Goal: Transaction & Acquisition: Purchase product/service

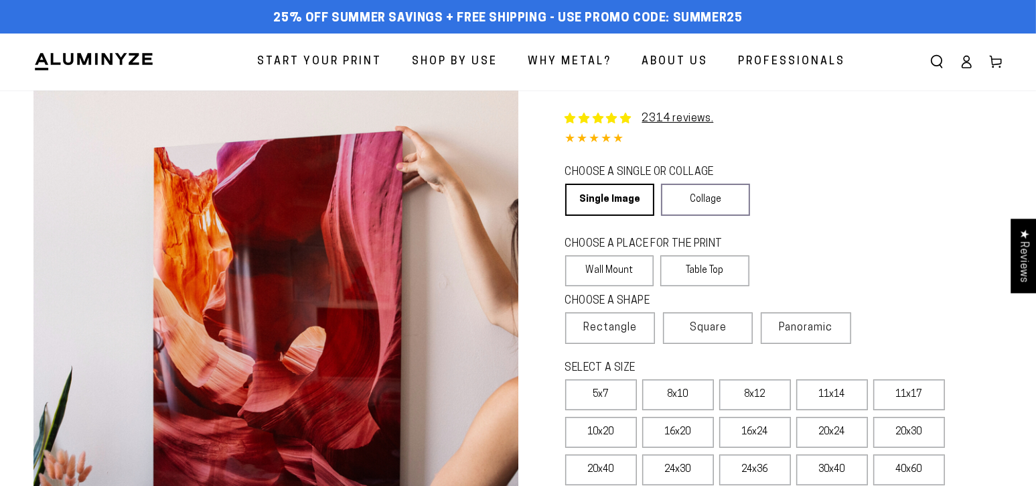
select select "**********"
click at [965, 63] on icon at bounding box center [967, 65] width 9 height 5
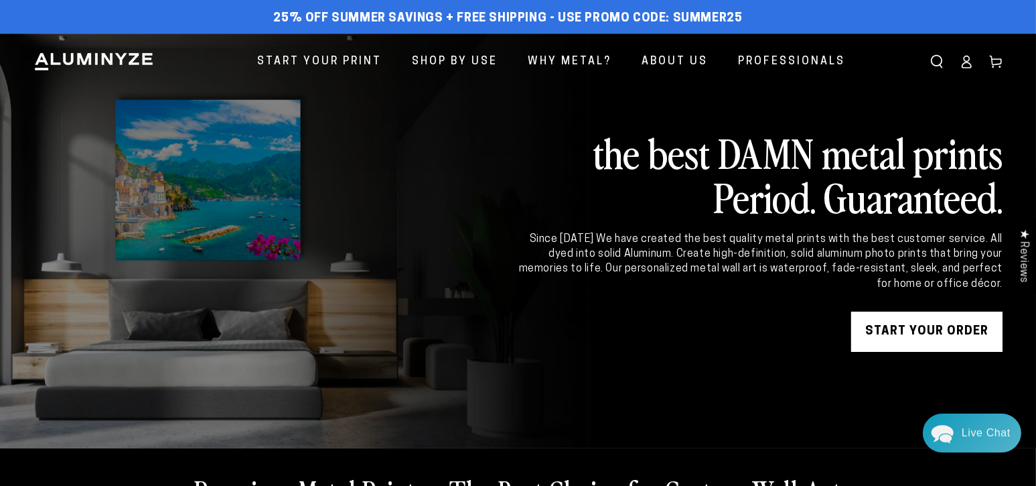
click at [998, 62] on icon at bounding box center [996, 61] width 13 height 13
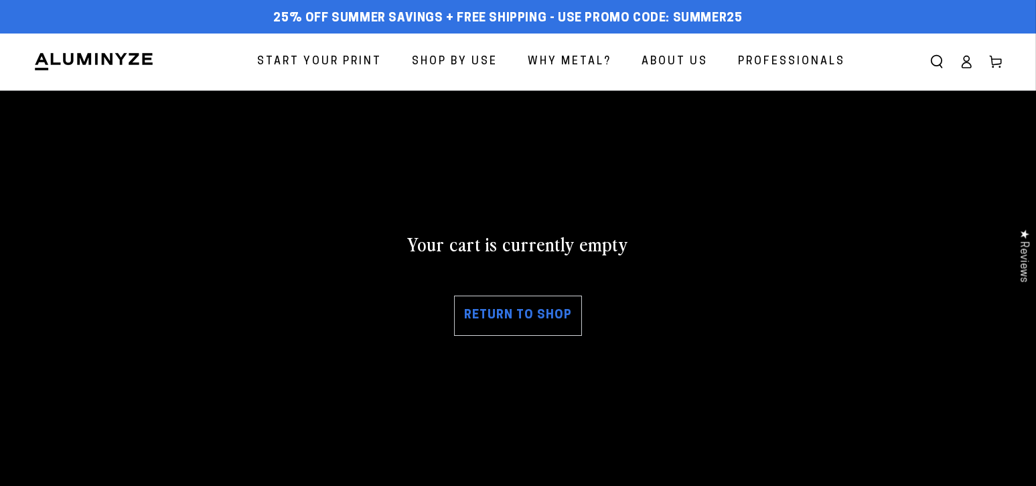
click at [521, 318] on link "Return to shop" at bounding box center [518, 315] width 128 height 40
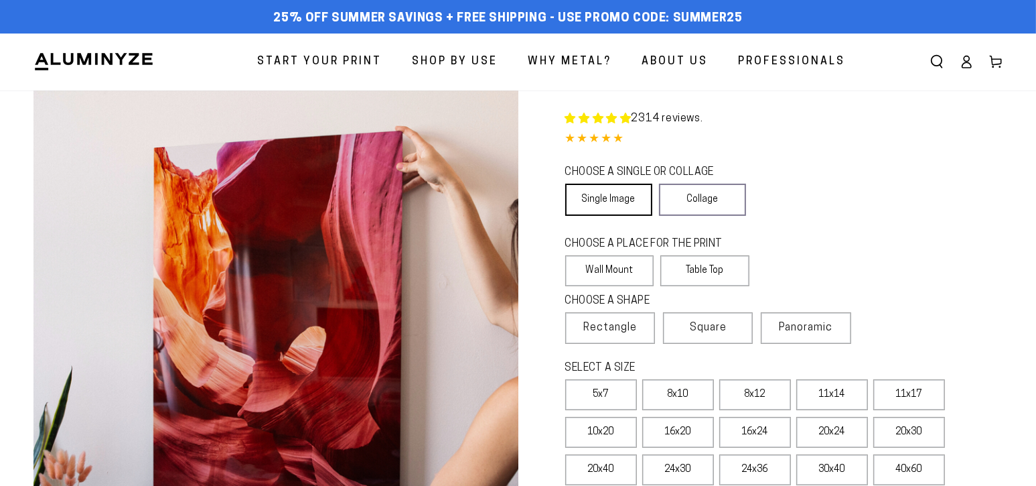
select select "**********"
click at [606, 198] on link "Single Image" at bounding box center [608, 200] width 87 height 32
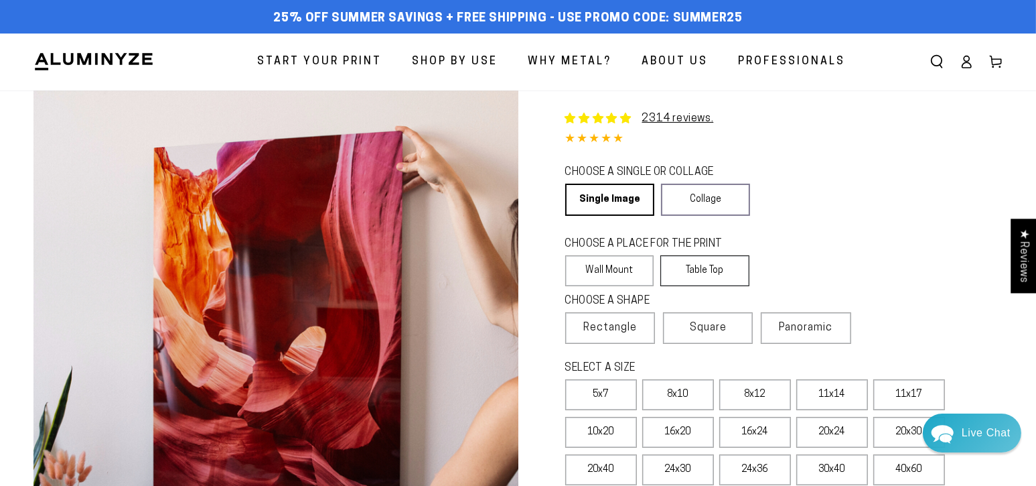
click at [711, 268] on label "Table Top" at bounding box center [705, 270] width 89 height 31
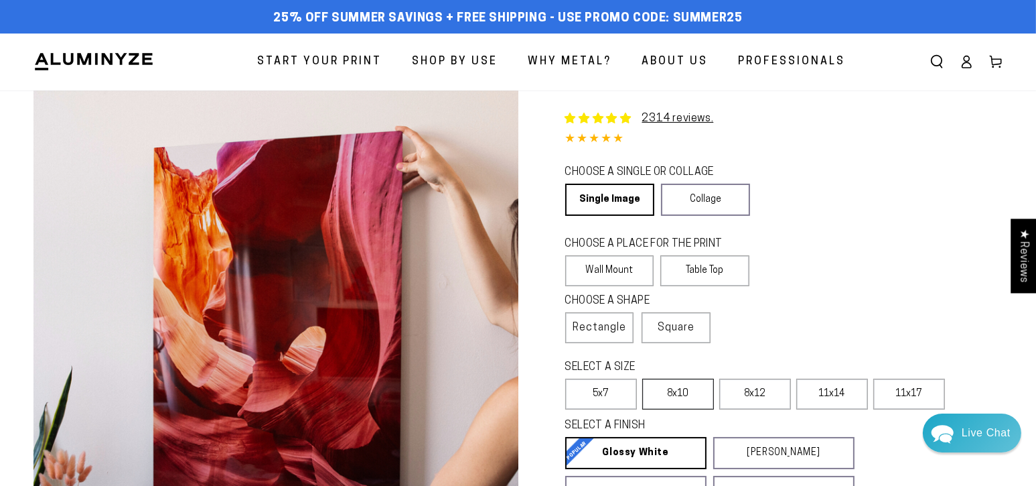
click at [687, 388] on label "8x10" at bounding box center [678, 394] width 72 height 31
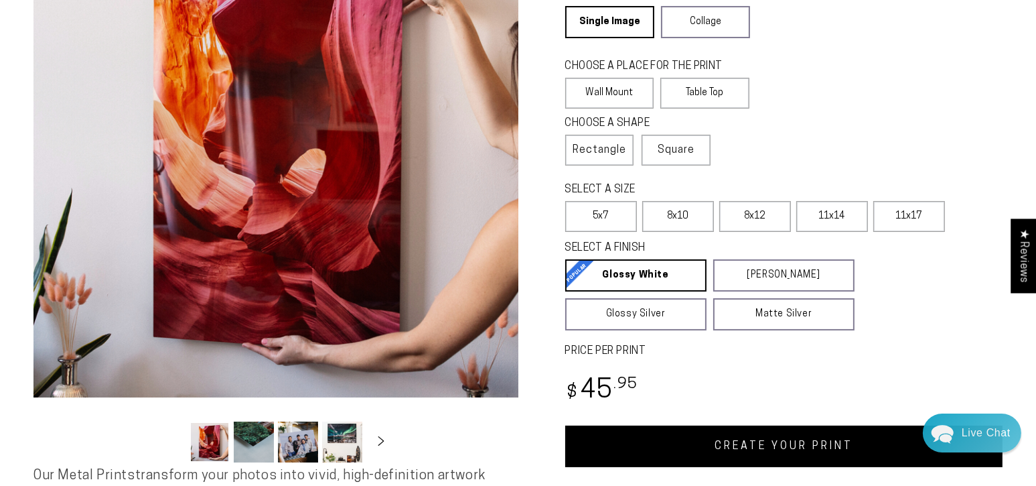
scroll to position [201, 0]
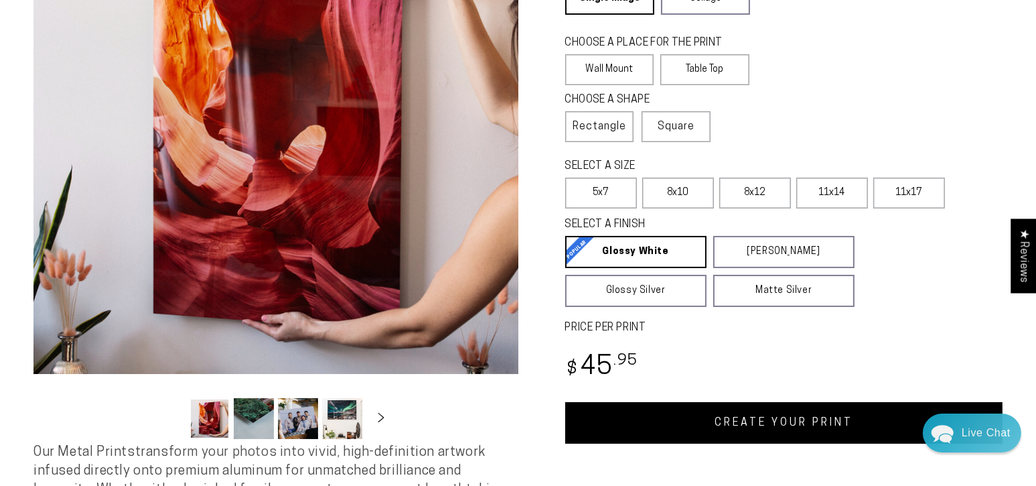
click at [774, 415] on link "CREATE YOUR PRINT" at bounding box center [784, 423] width 438 height 42
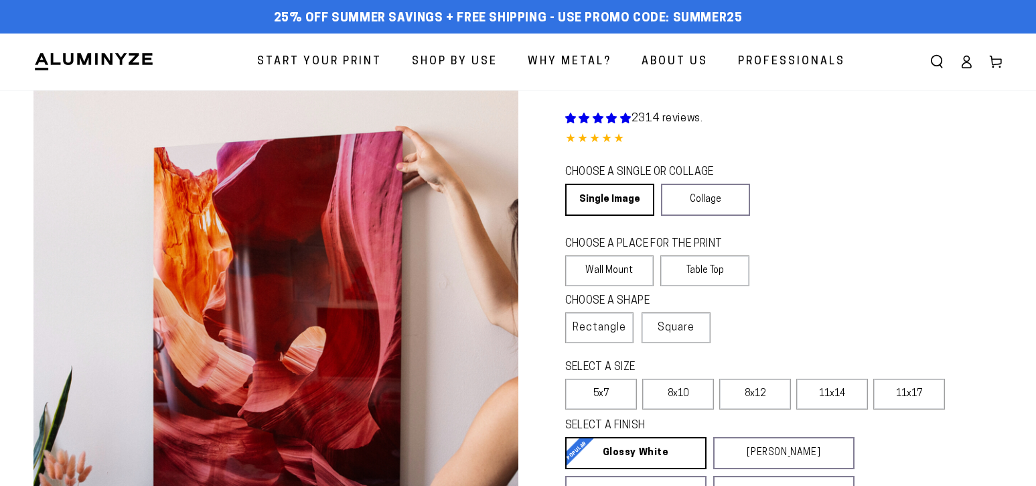
scroll to position [201, 0]
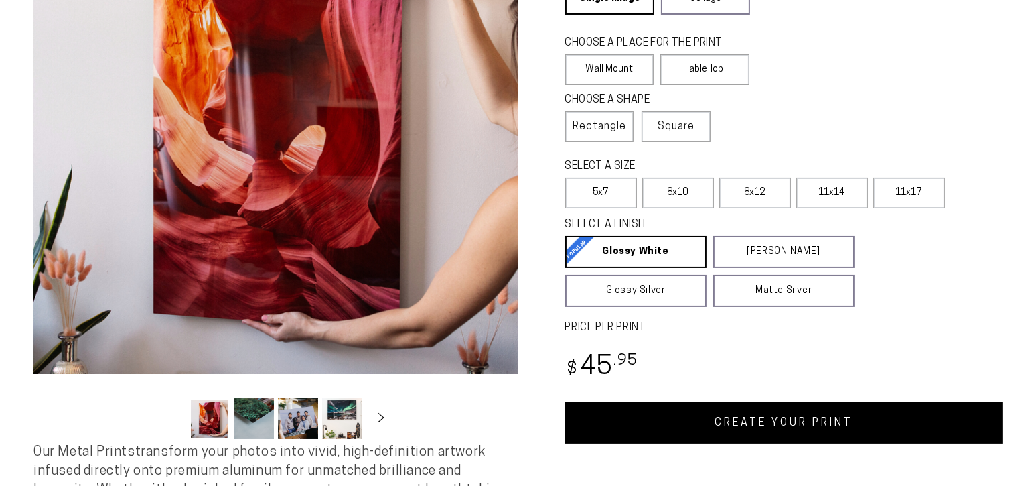
select select "**********"
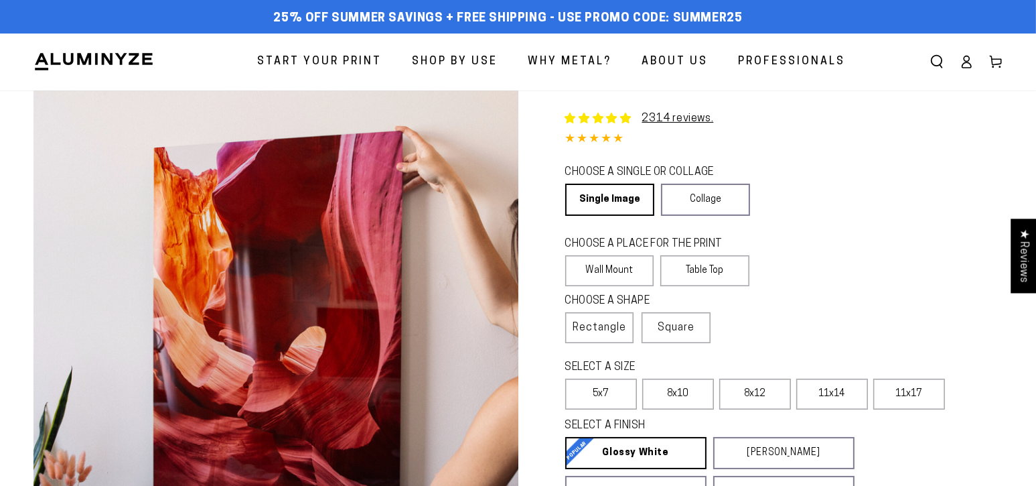
scroll to position [0, 0]
click at [965, 62] on icon at bounding box center [966, 61] width 13 height 13
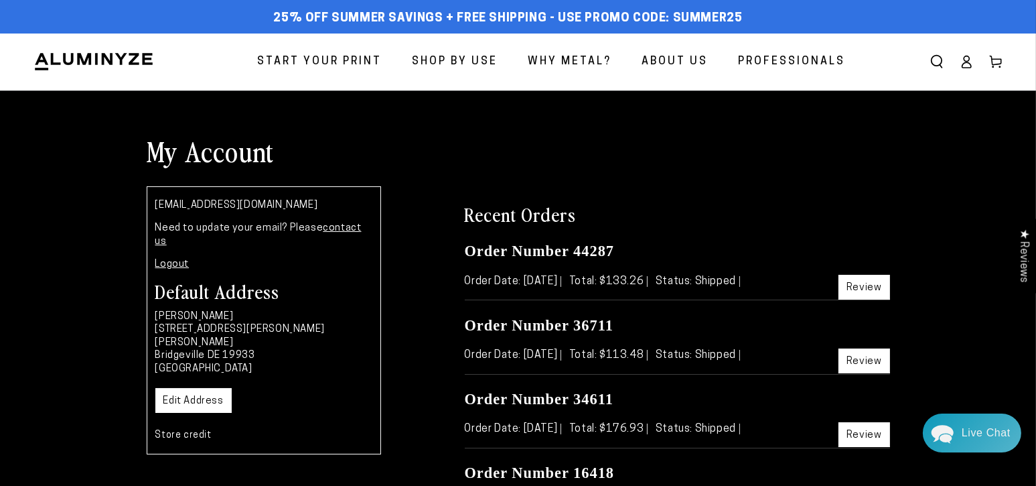
click at [963, 61] on icon at bounding box center [966, 61] width 13 height 13
click at [996, 60] on icon at bounding box center [996, 61] width 13 height 13
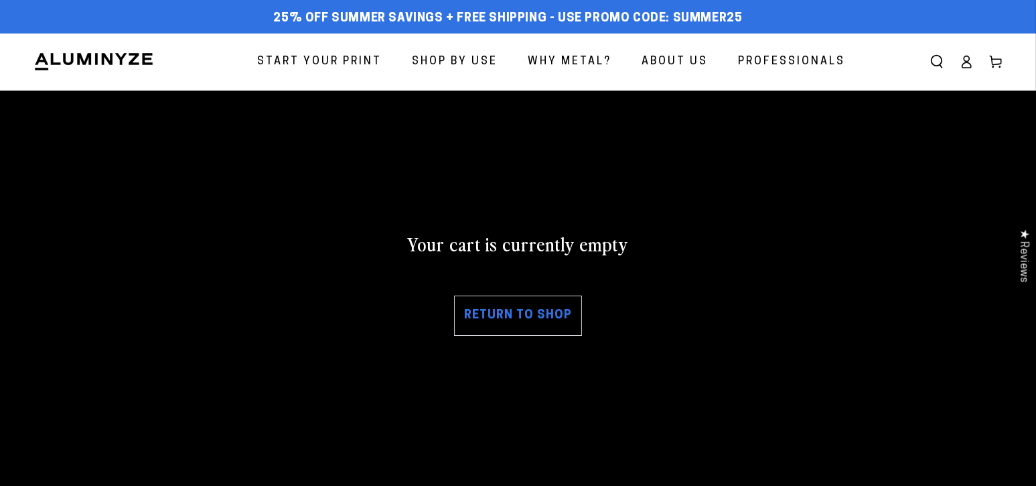
click at [487, 322] on link "Return to shop" at bounding box center [518, 315] width 128 height 40
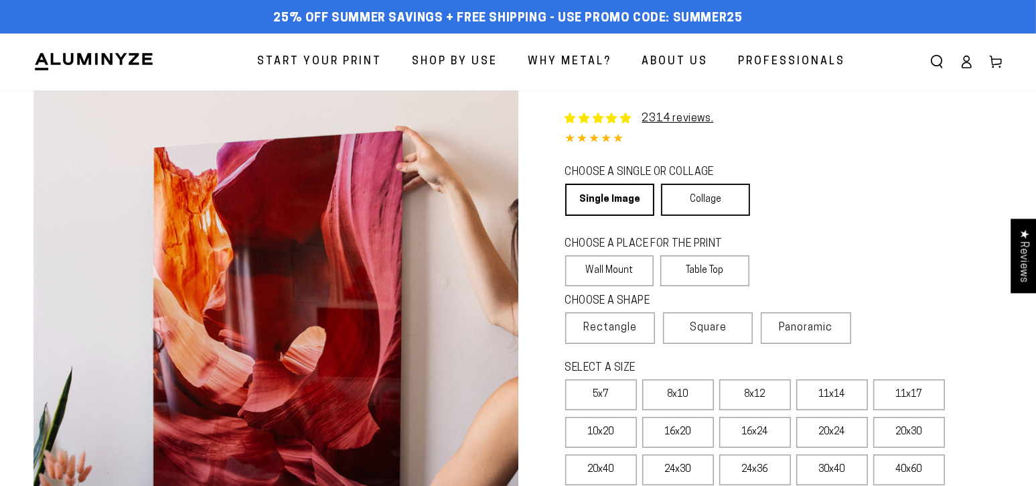
select select "**********"
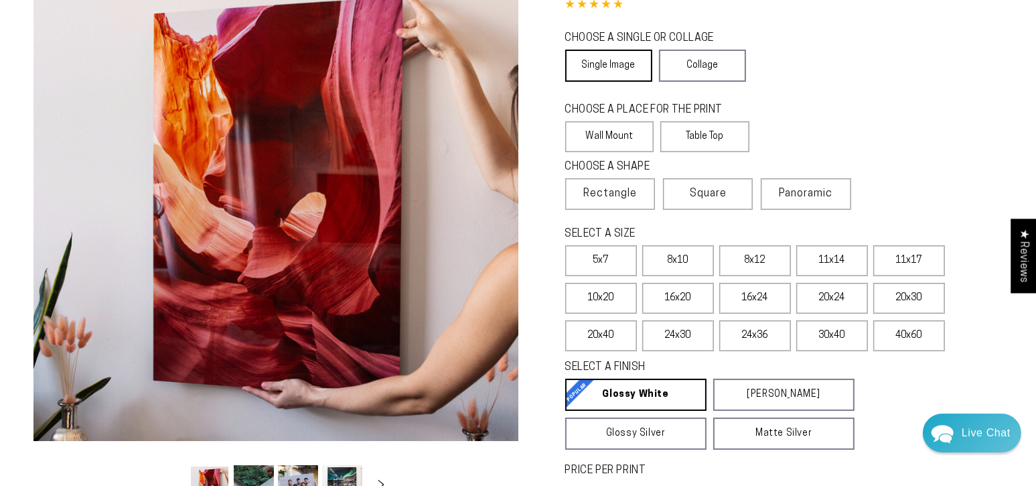
click at [616, 68] on link "Single Image" at bounding box center [608, 66] width 87 height 32
click at [690, 128] on label "Table Top" at bounding box center [705, 136] width 89 height 31
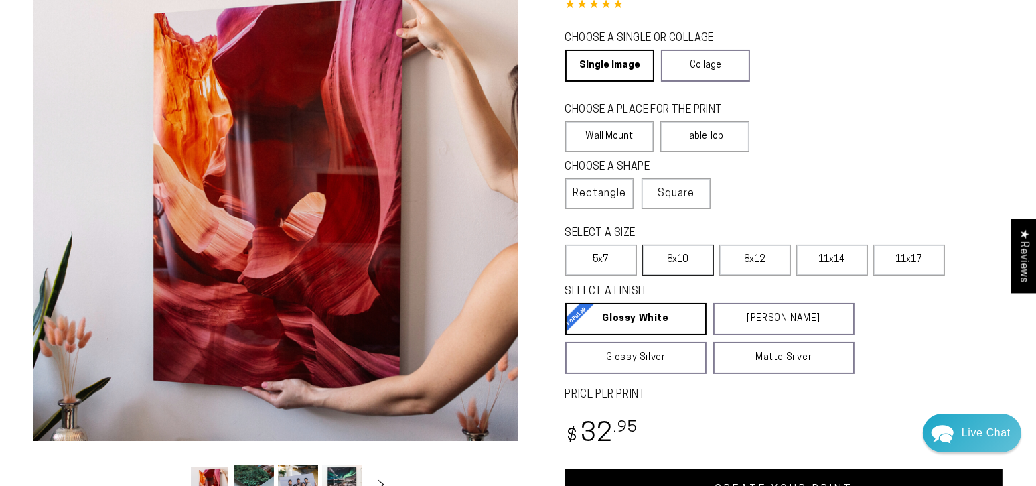
click at [688, 255] on label "8x10" at bounding box center [678, 260] width 72 height 31
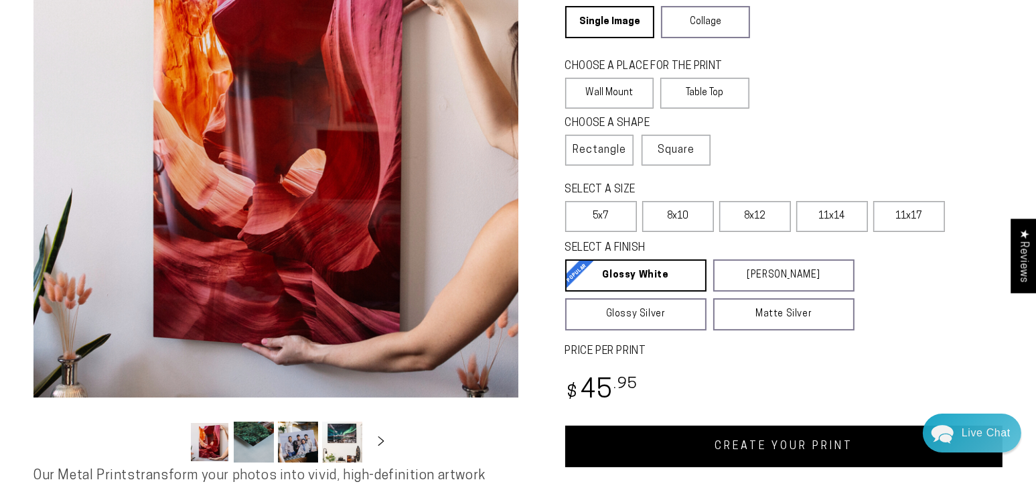
scroll to position [268, 0]
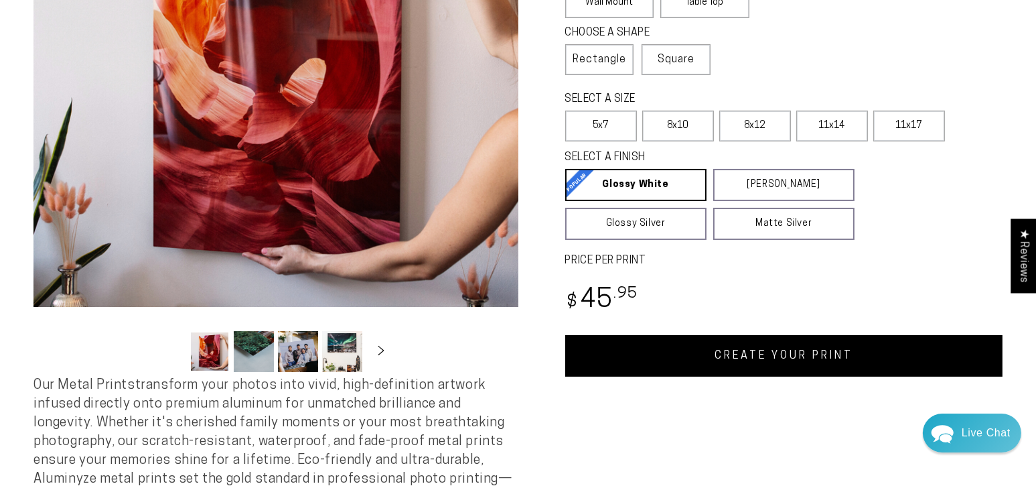
click at [778, 351] on link "CREATE YOUR PRINT" at bounding box center [784, 356] width 438 height 42
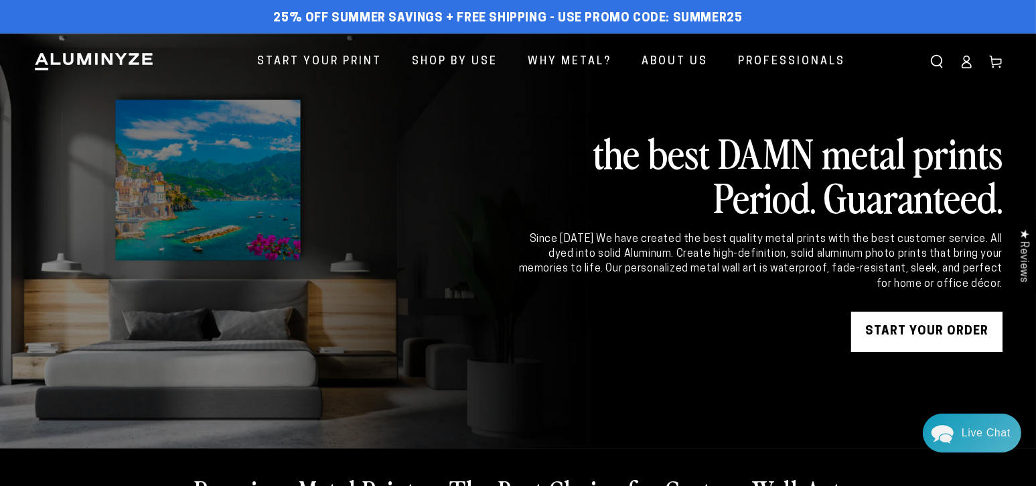
click at [945, 339] on link "START YOUR Order" at bounding box center [927, 332] width 151 height 40
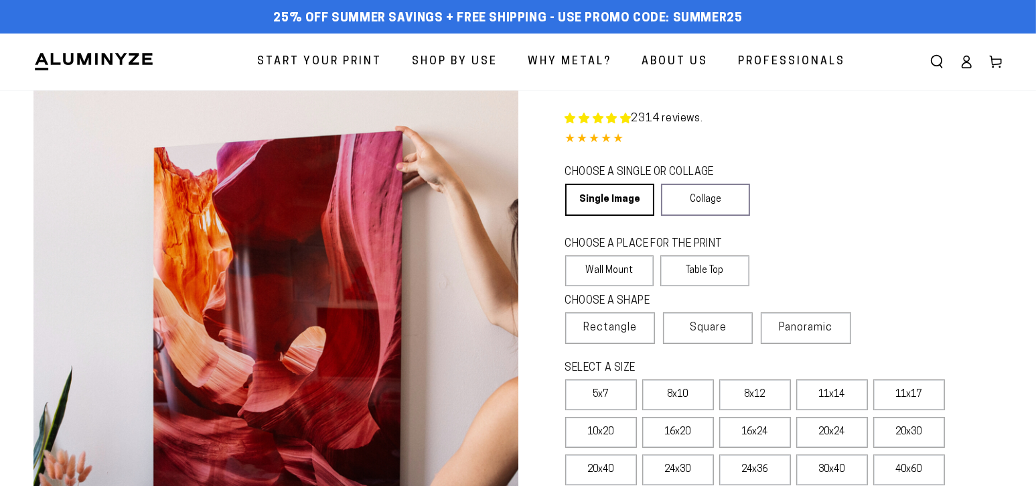
select select "**********"
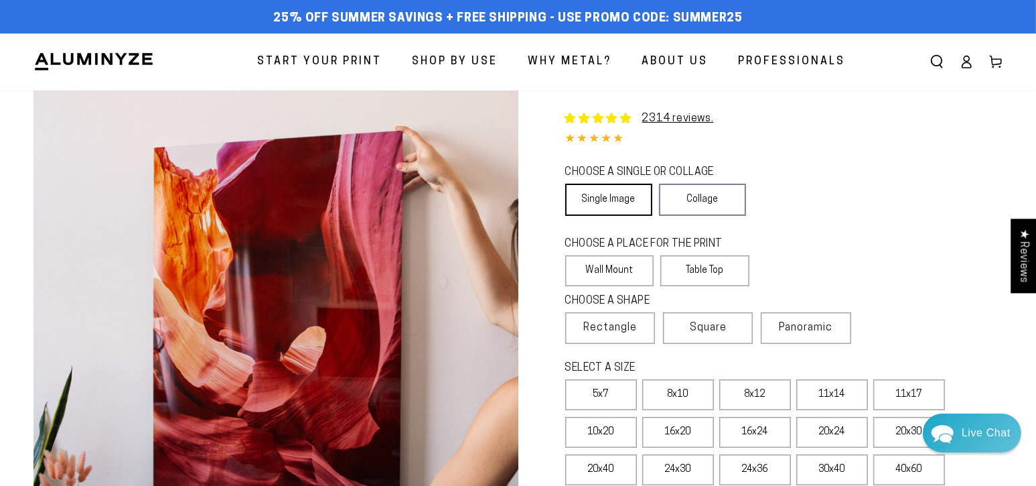
click at [626, 199] on link "Single Image" at bounding box center [608, 200] width 87 height 32
click at [710, 263] on label "Table Top" at bounding box center [705, 270] width 89 height 31
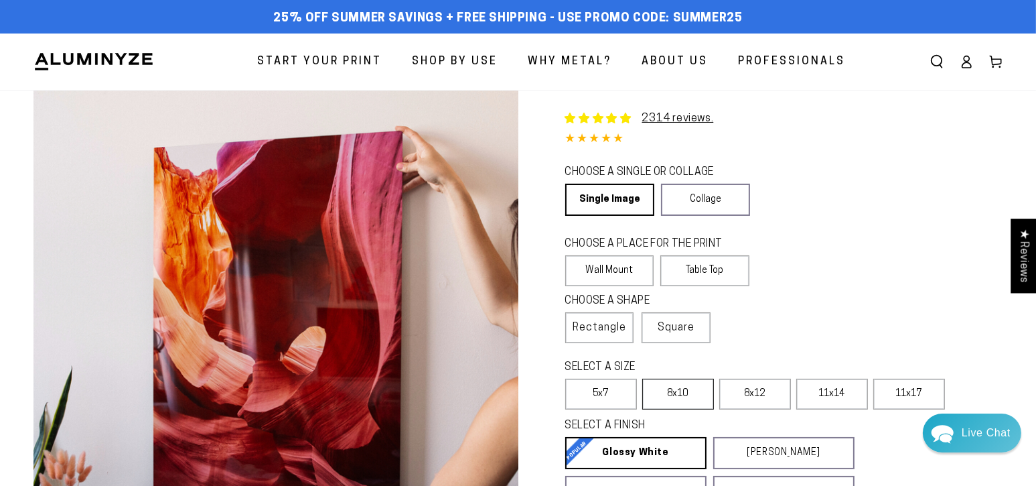
click at [691, 389] on label "8x10" at bounding box center [678, 394] width 72 height 31
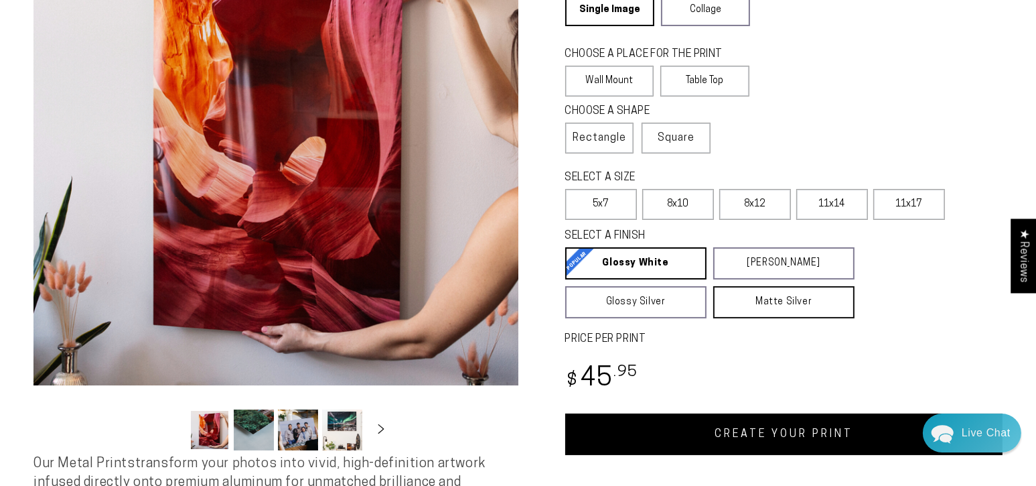
scroll to position [201, 0]
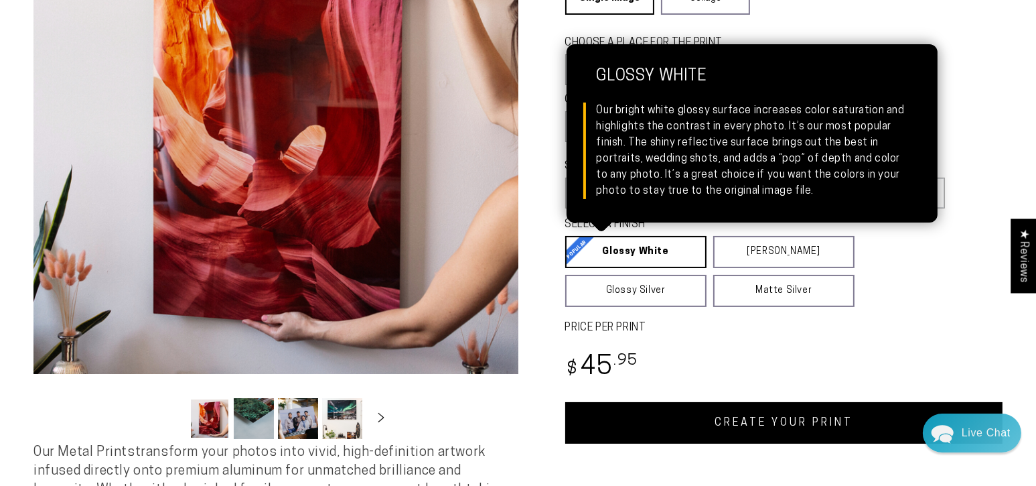
click at [650, 249] on link "Glossy White Glossy White Our bright white glossy surface increases color satur…" at bounding box center [635, 252] width 141 height 32
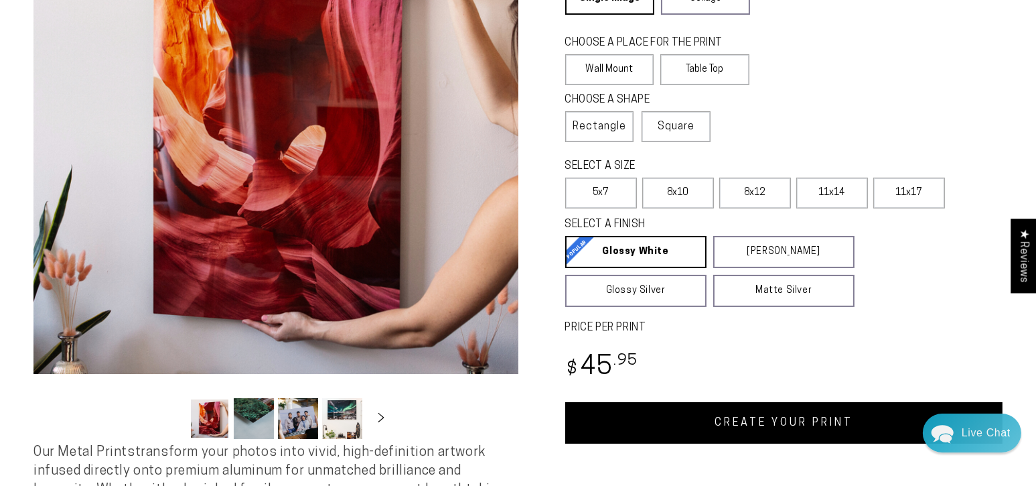
click at [813, 417] on link "CREATE YOUR PRINT" at bounding box center [784, 423] width 438 height 42
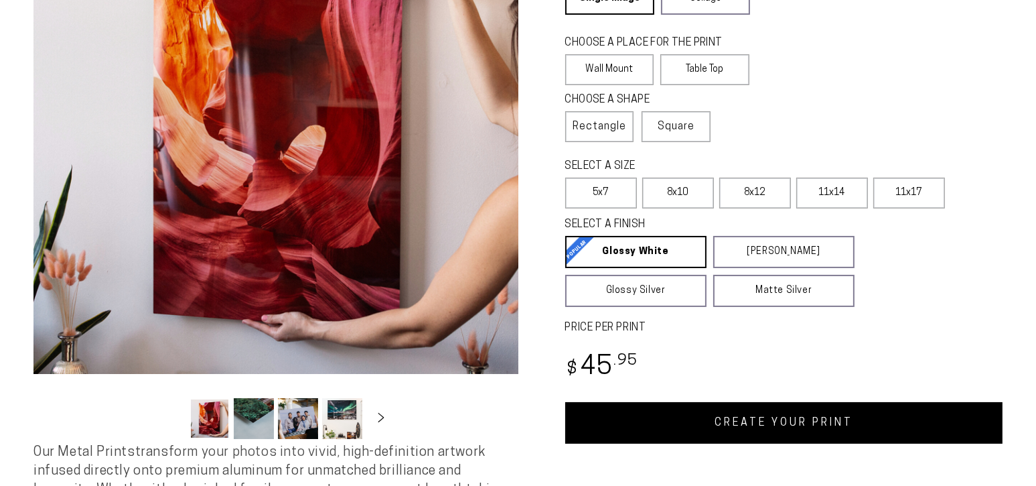
scroll to position [201, 0]
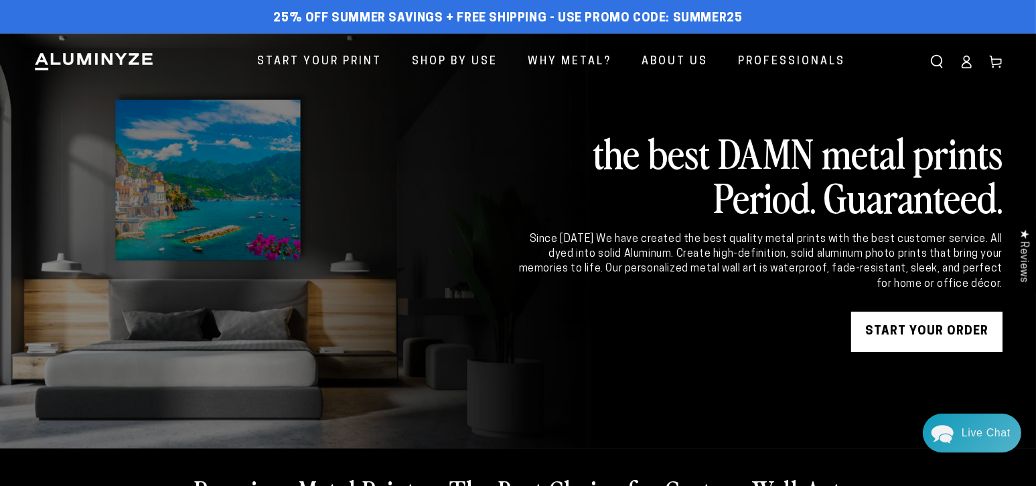
click at [967, 58] on icon at bounding box center [966, 61] width 13 height 13
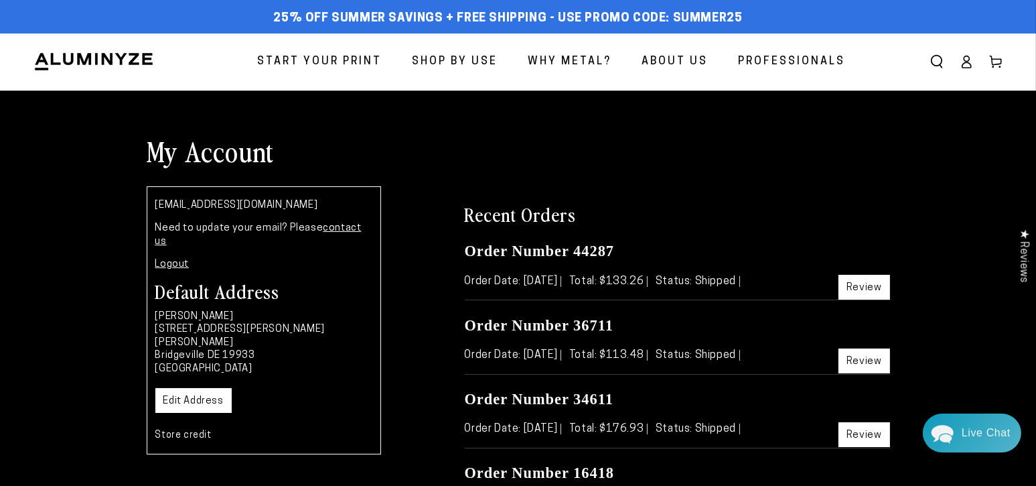
click at [963, 56] on icon at bounding box center [966, 61] width 13 height 13
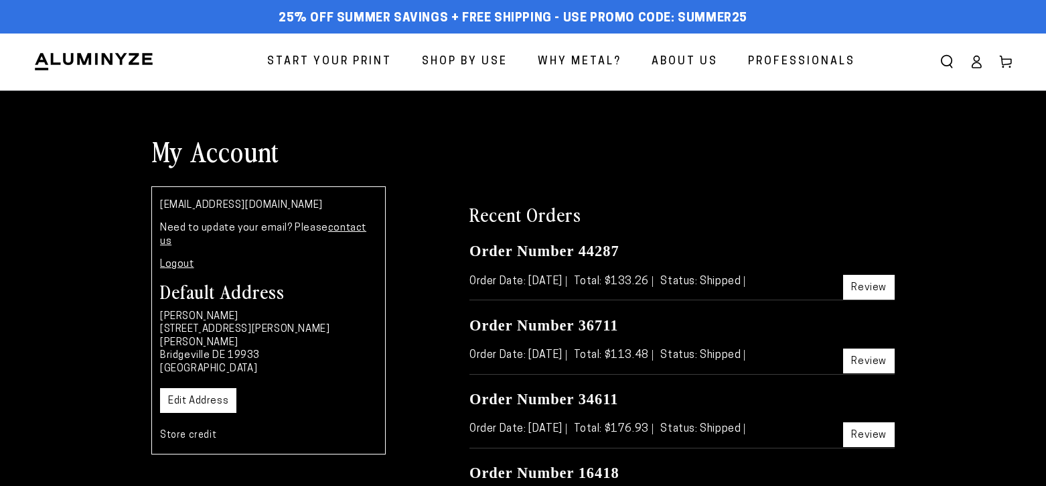
click at [970, 62] on icon at bounding box center [976, 61] width 13 height 13
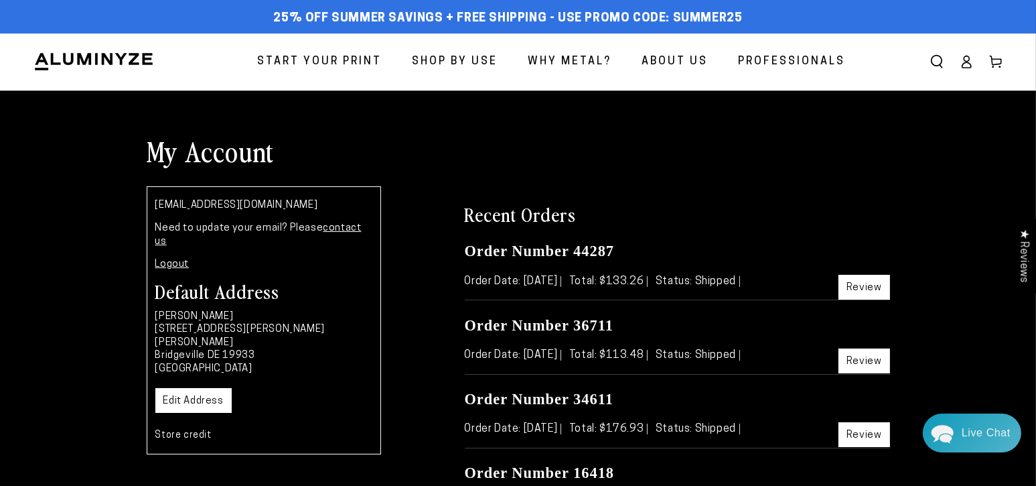
click at [968, 63] on icon at bounding box center [967, 65] width 9 height 5
click at [969, 64] on icon at bounding box center [967, 65] width 9 height 5
click at [968, 64] on icon at bounding box center [966, 61] width 13 height 13
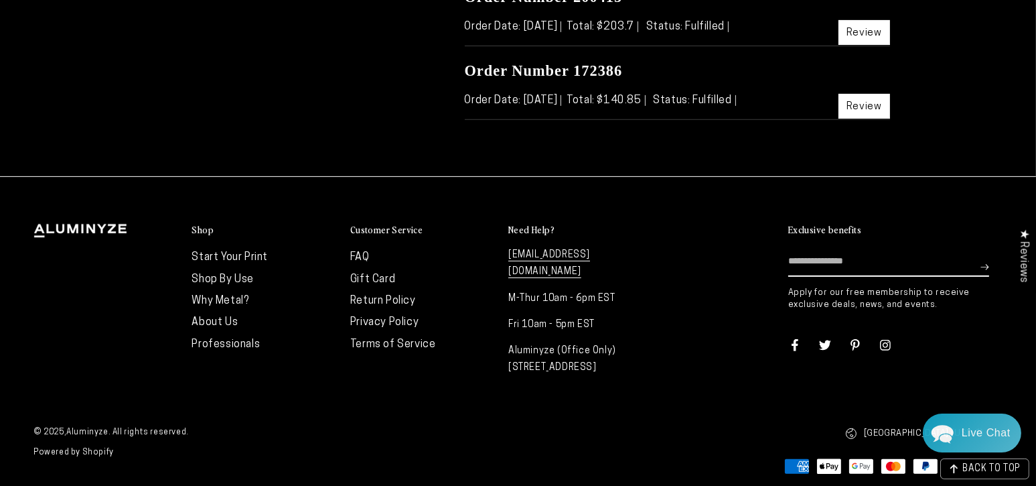
scroll to position [778, 0]
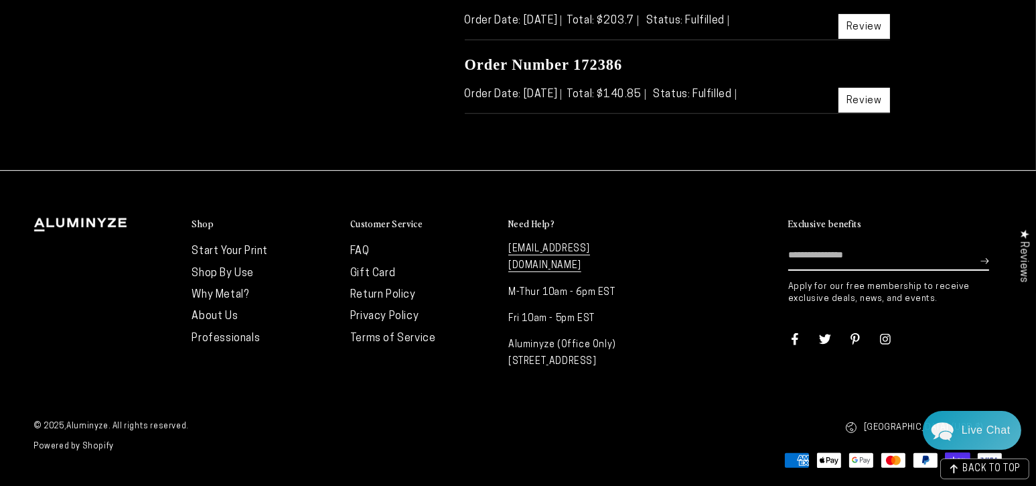
click at [950, 433] on icon "Chat widget toggle" at bounding box center [943, 431] width 22 height 19
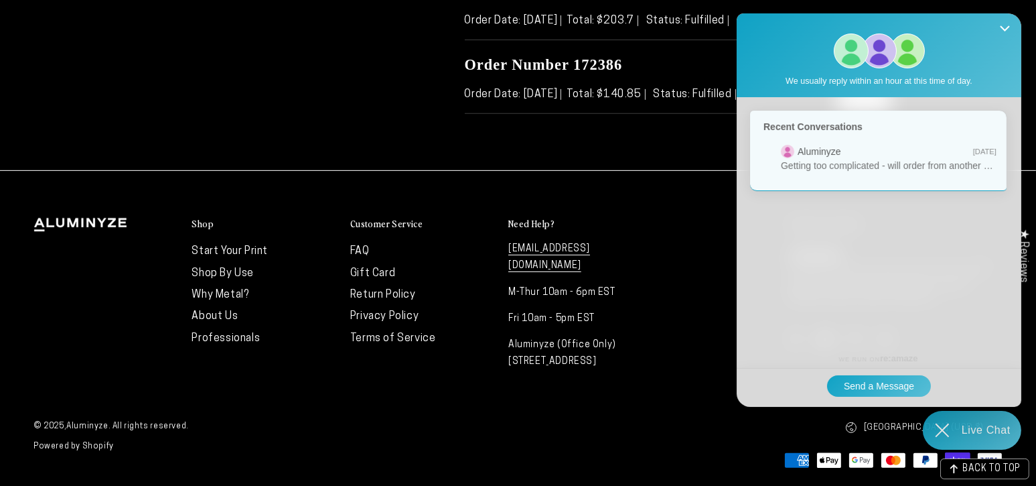
click at [955, 421] on icon "Chat widget toggle" at bounding box center [942, 430] width 39 height 39
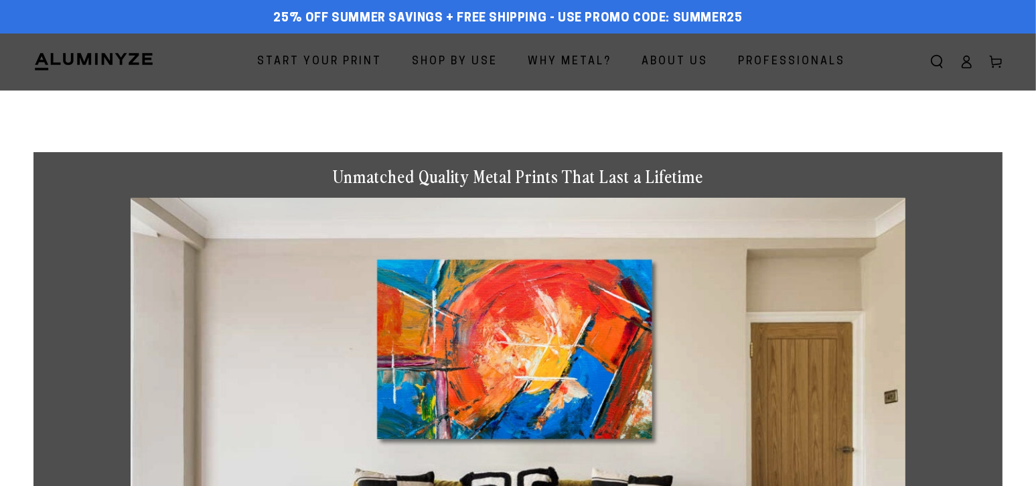
select select "**********"
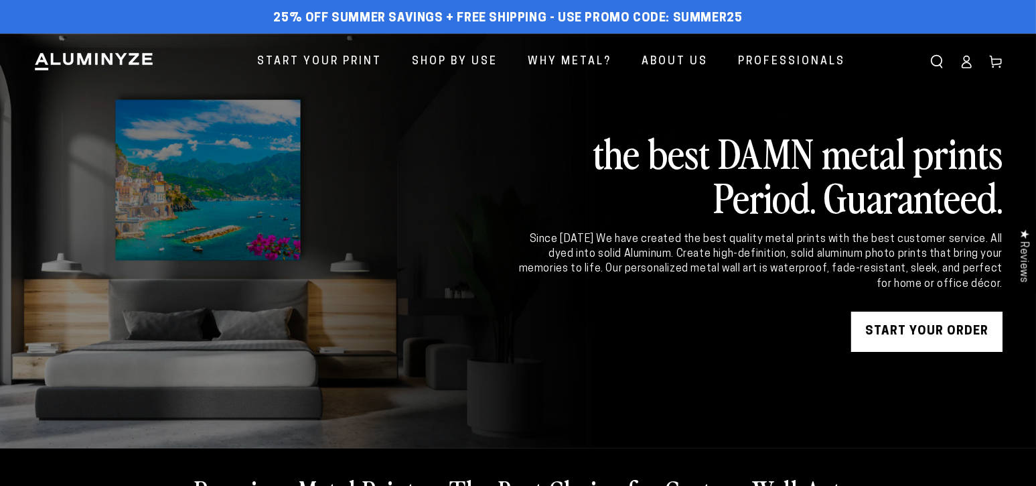
click at [947, 330] on link "START YOUR Order" at bounding box center [927, 332] width 151 height 40
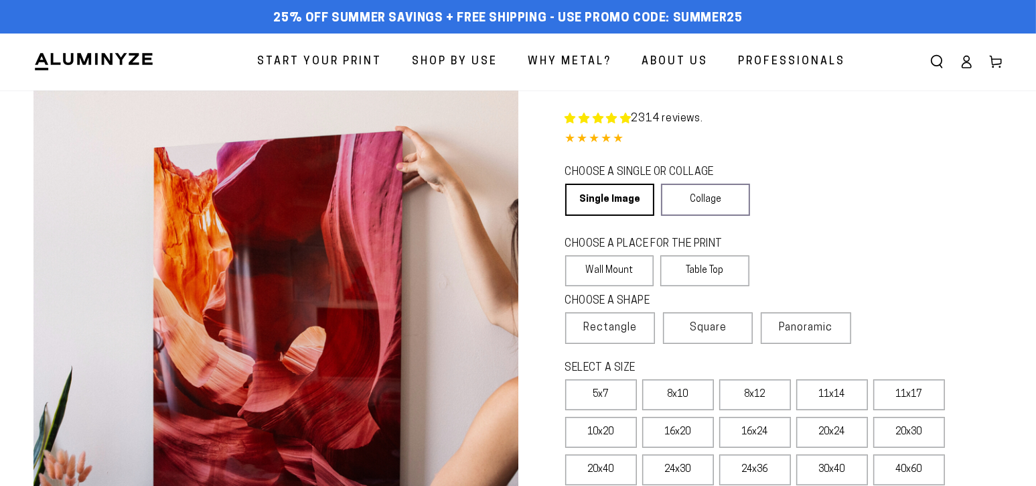
select select "**********"
click at [964, 64] on icon at bounding box center [966, 61] width 13 height 13
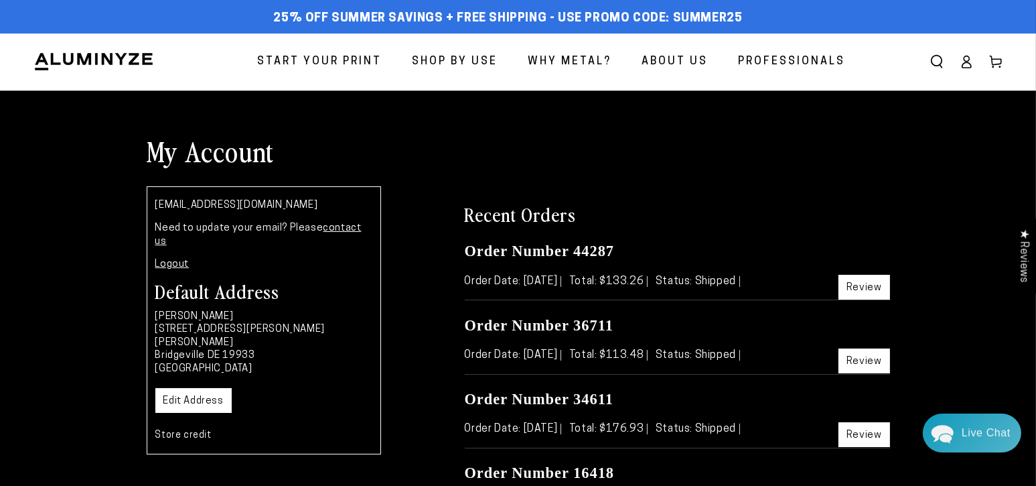
click at [345, 53] on span "Start Your Print" at bounding box center [319, 61] width 125 height 19
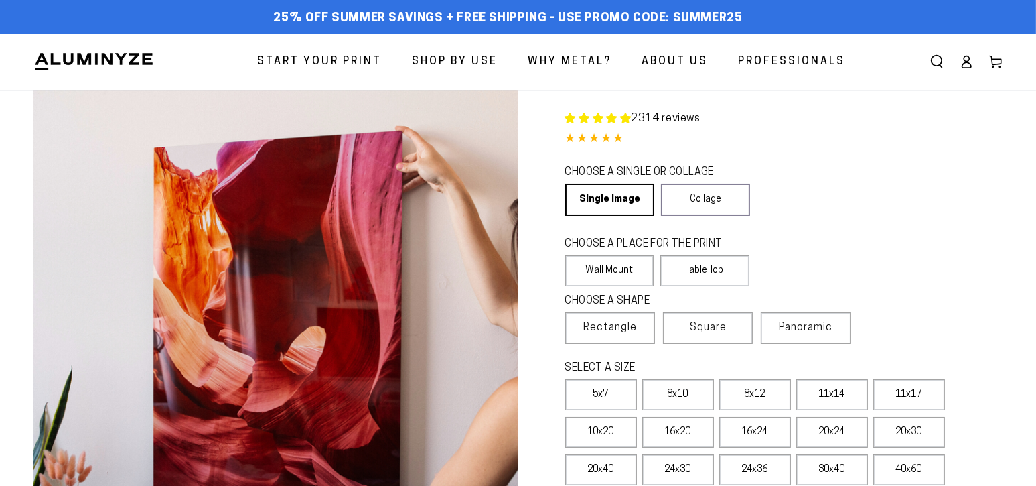
select select "**********"
click at [633, 194] on link "Single Image" at bounding box center [608, 200] width 87 height 32
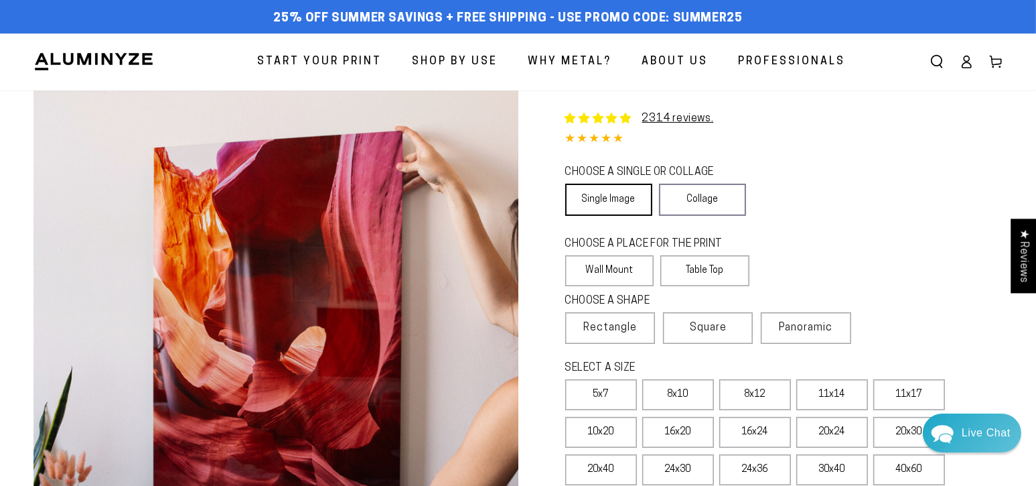
click at [615, 196] on link "Single Image" at bounding box center [608, 200] width 87 height 32
click at [722, 270] on label "Table Top" at bounding box center [705, 270] width 89 height 31
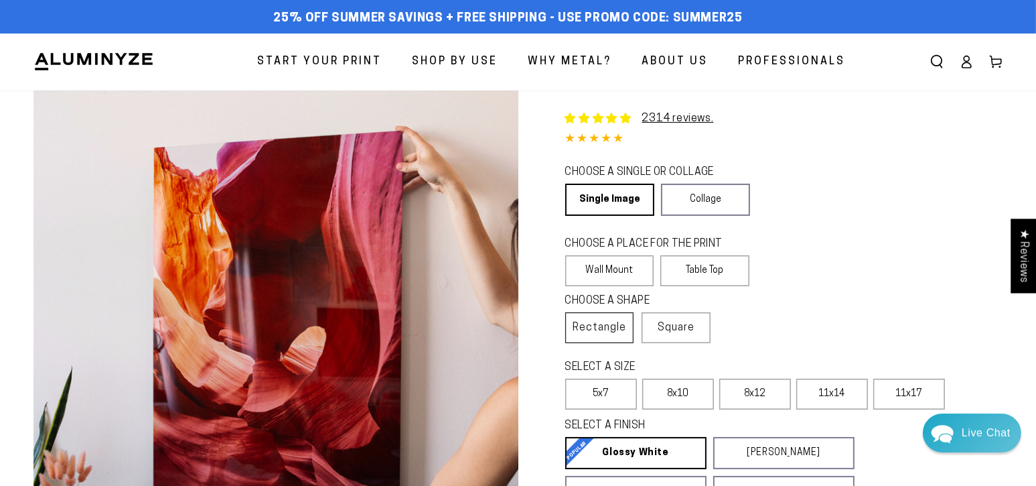
click at [620, 326] on span "Rectangle" at bounding box center [600, 328] width 54 height 16
click at [667, 394] on label "8x10" at bounding box center [678, 394] width 72 height 31
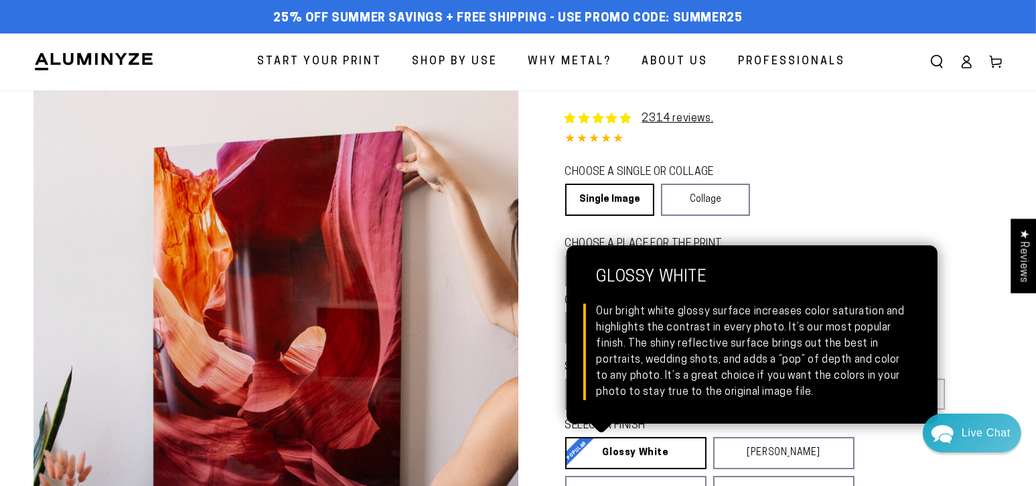
click at [665, 451] on link "Glossy White Glossy White Our bright white glossy surface increases color satur…" at bounding box center [635, 453] width 141 height 32
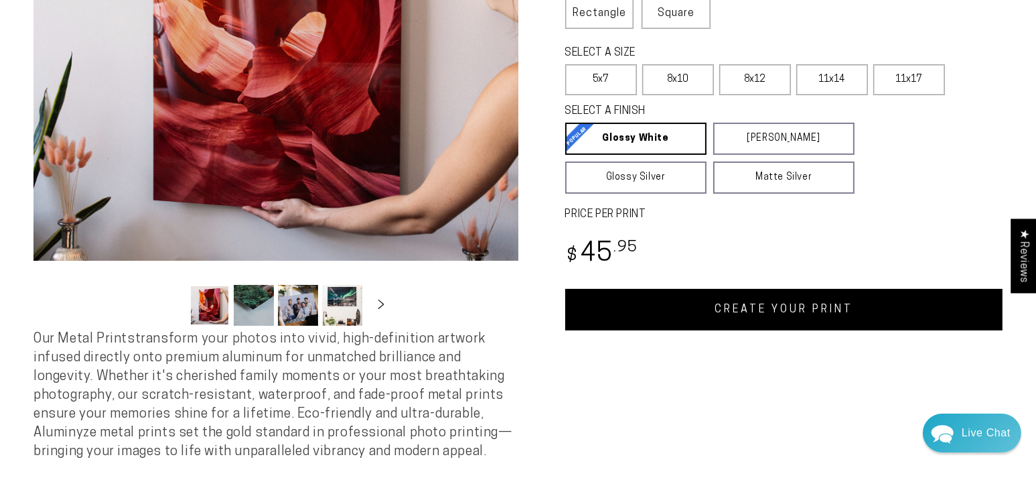
scroll to position [335, 0]
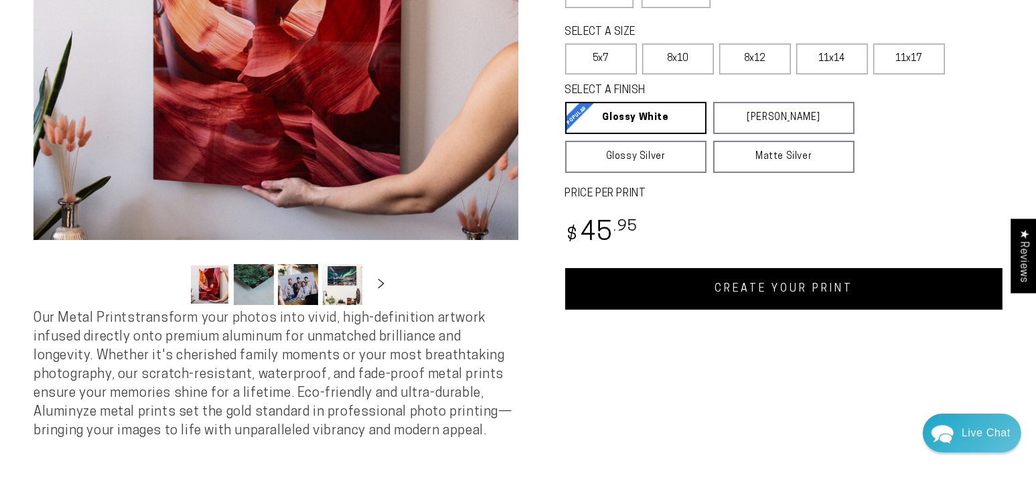
click at [772, 289] on link "CREATE YOUR PRINT" at bounding box center [784, 289] width 438 height 42
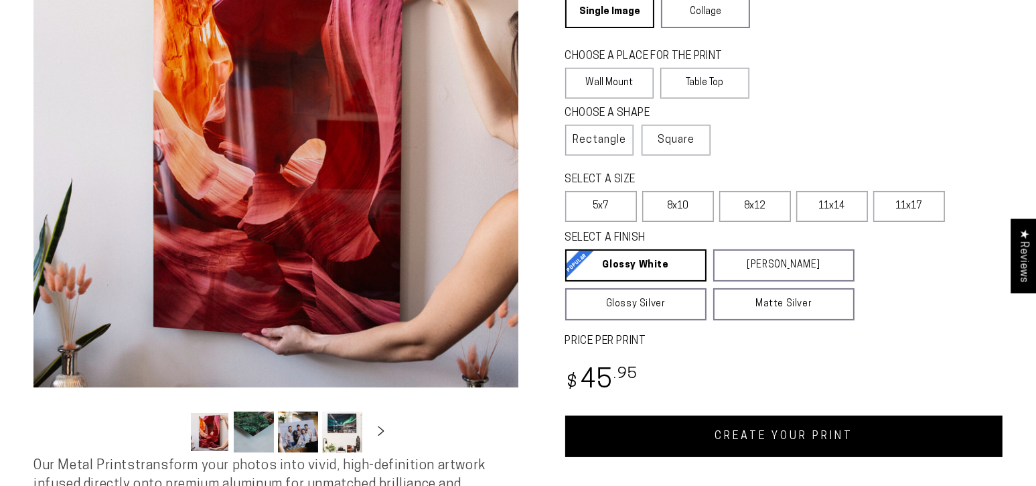
select select "**********"
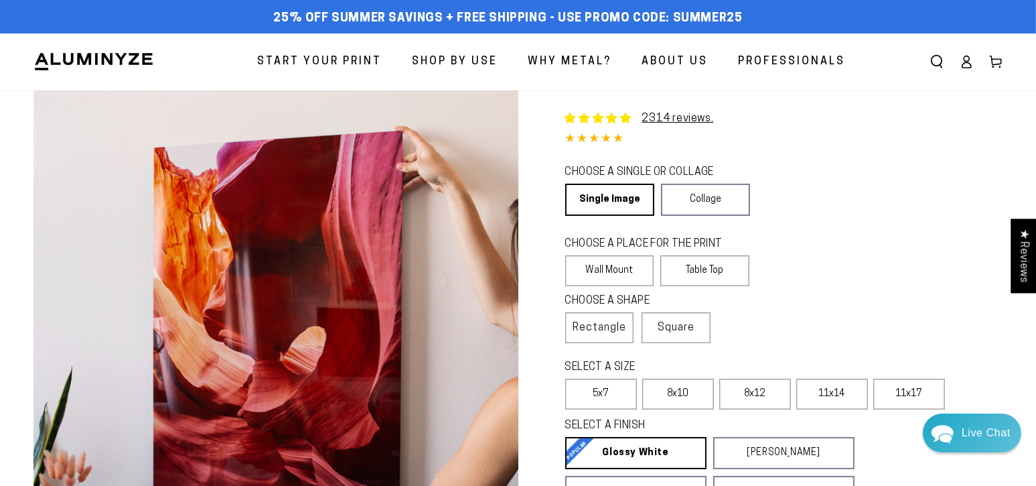
click at [968, 68] on icon at bounding box center [967, 65] width 9 height 5
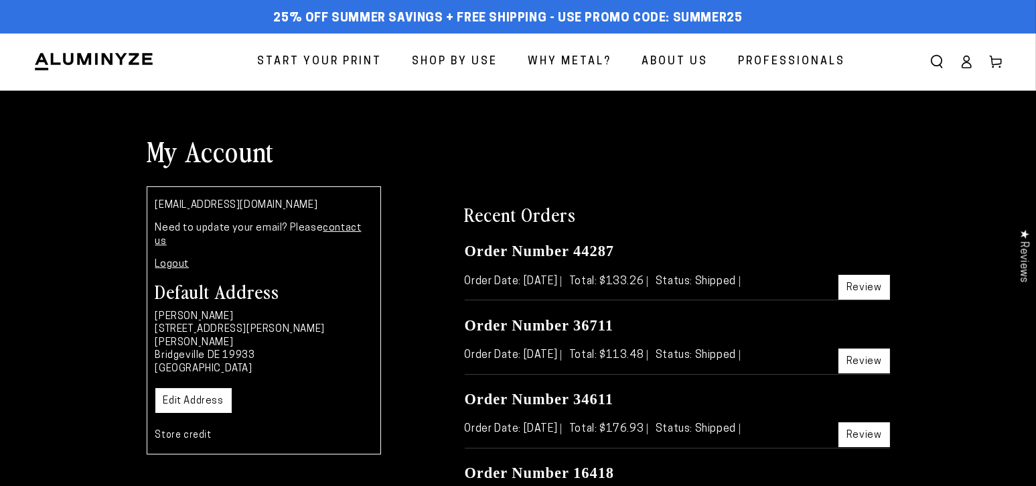
click at [967, 63] on icon at bounding box center [967, 65] width 9 height 5
click at [967, 56] on icon at bounding box center [966, 61] width 13 height 13
